Goal: Information Seeking & Learning: Find specific fact

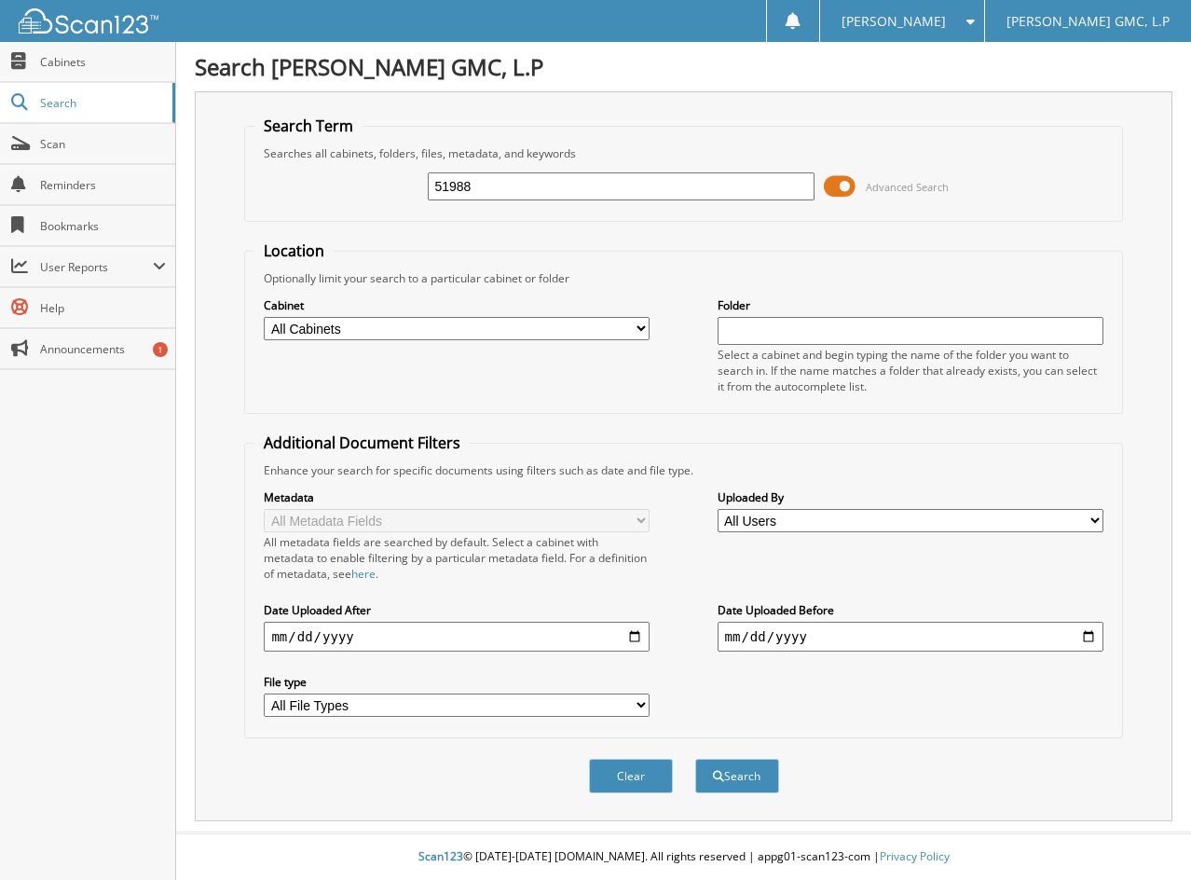
type input "51988"
click at [695, 759] on button "Search" at bounding box center [737, 776] width 84 height 34
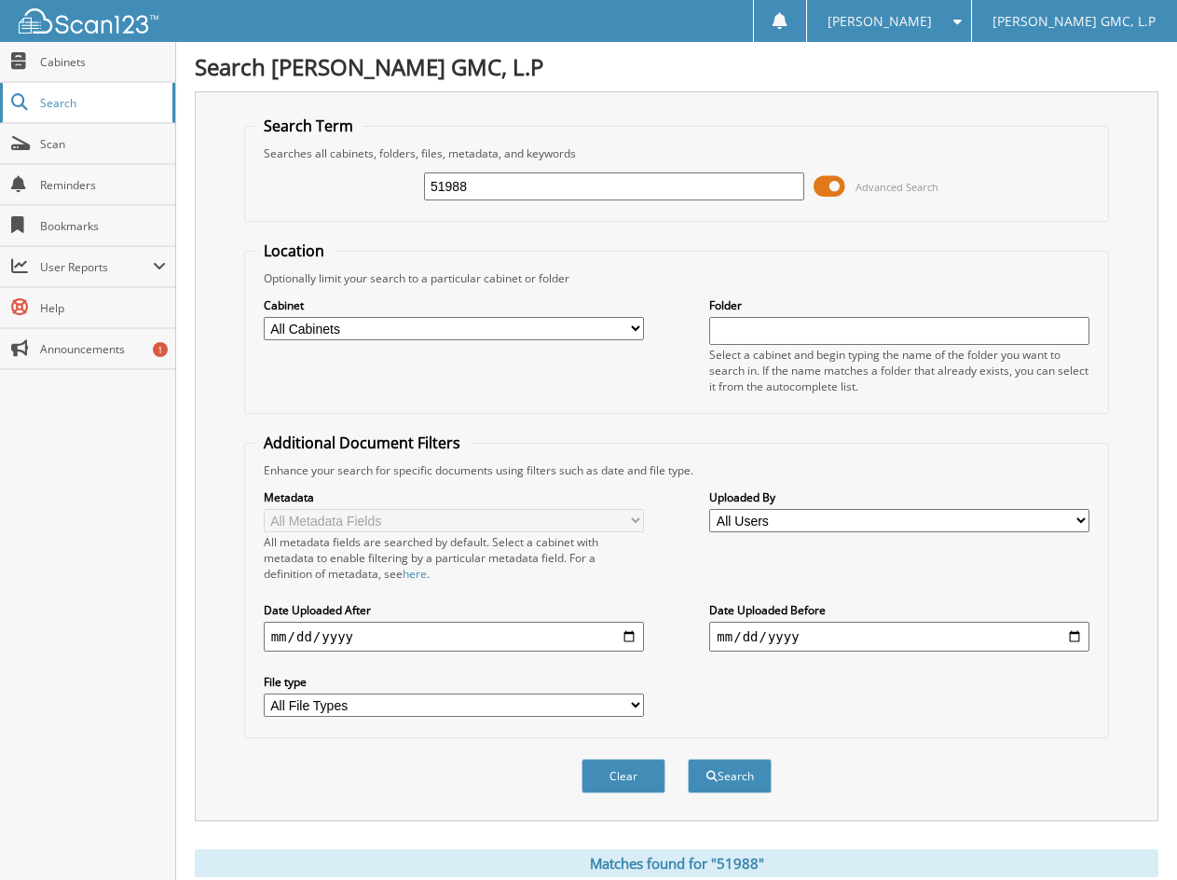
click at [79, 111] on link "Search" at bounding box center [87, 103] width 175 height 40
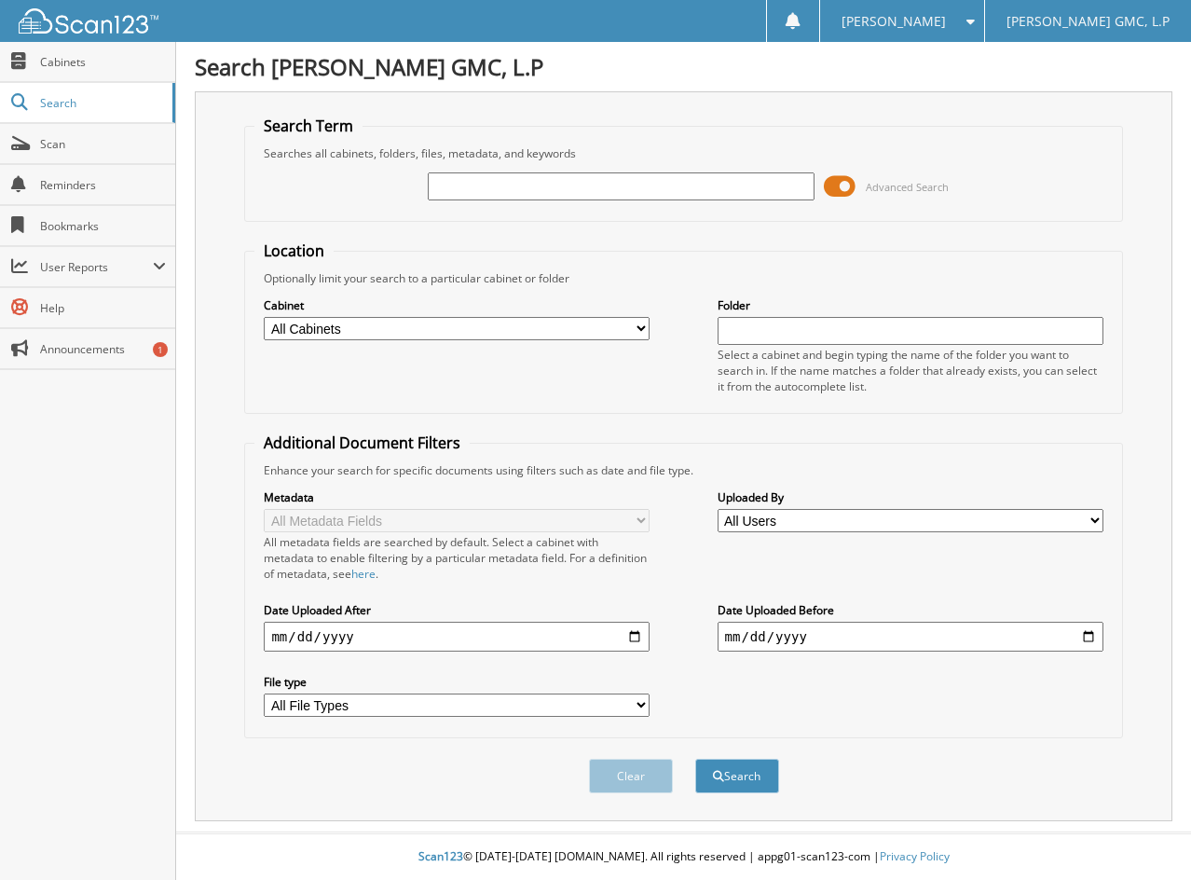
click at [848, 186] on span at bounding box center [840, 186] width 32 height 28
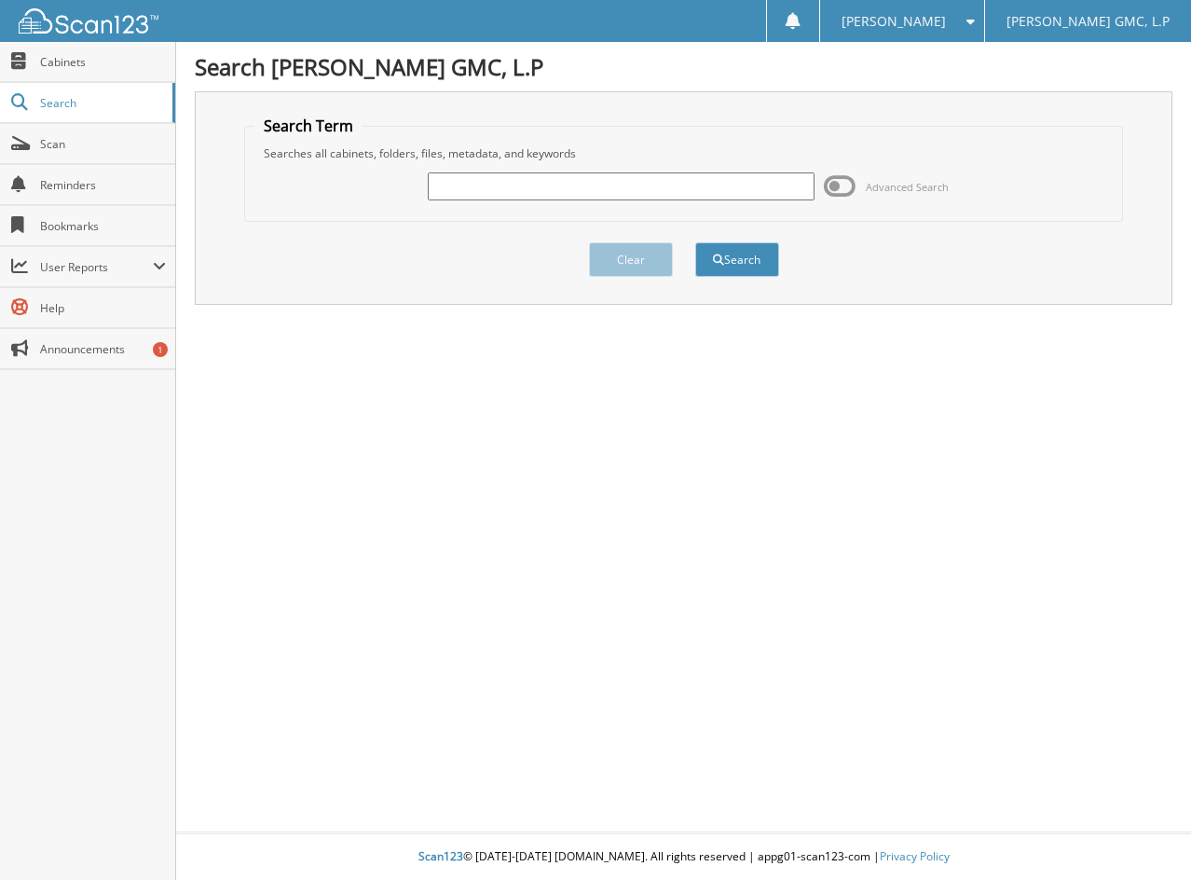
click at [658, 179] on input "text" at bounding box center [621, 186] width 386 height 28
type input "51988"
click at [742, 265] on button "Search" at bounding box center [737, 259] width 84 height 34
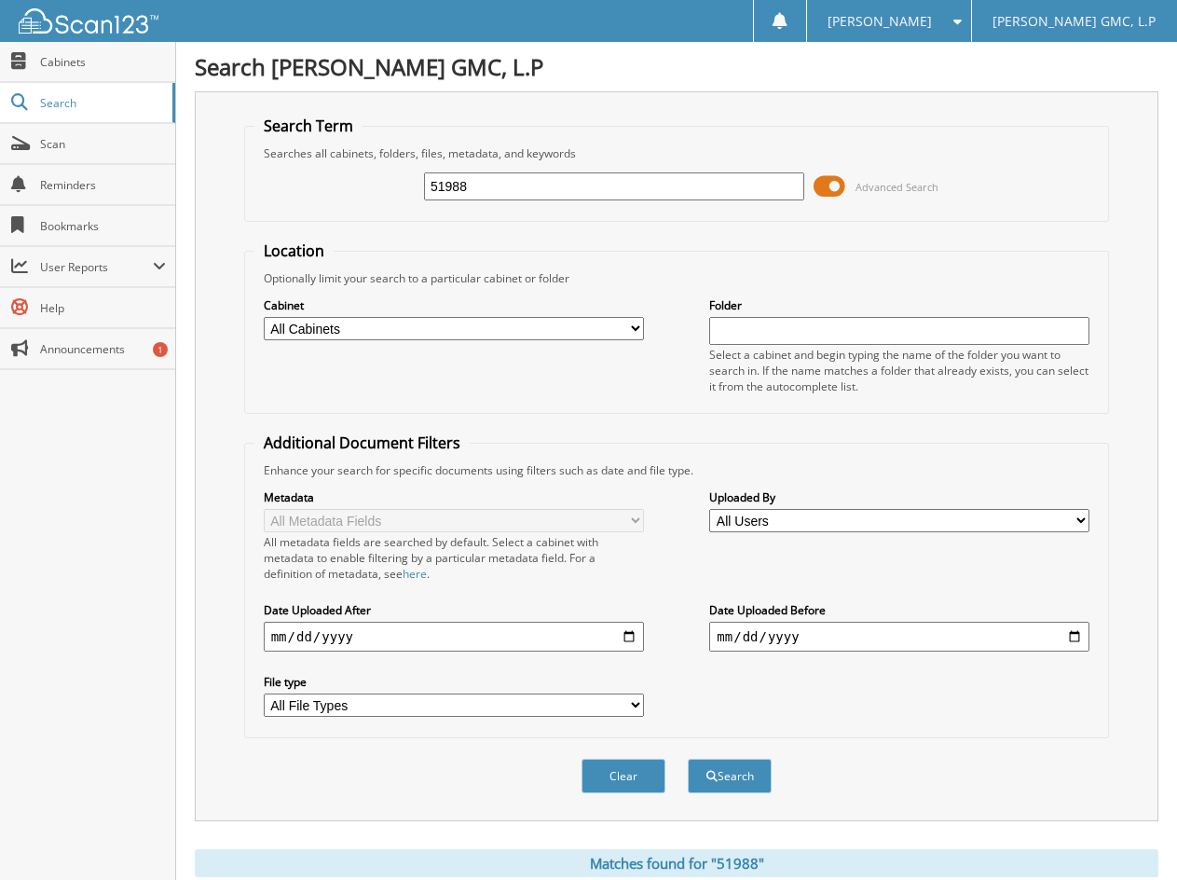
click at [527, 186] on input "51988" at bounding box center [614, 186] width 380 height 28
